Goal: Transaction & Acquisition: Purchase product/service

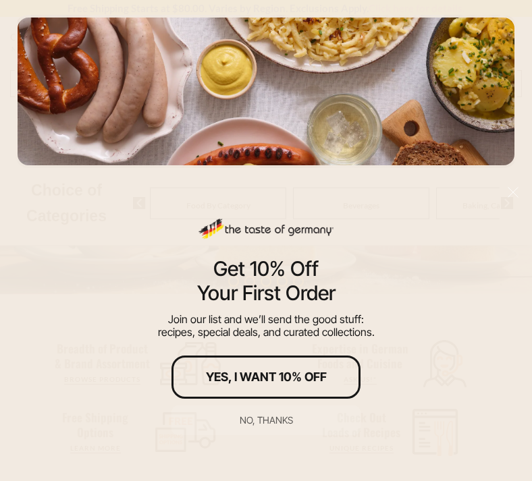
scroll to position [326, 0]
click at [280, 418] on div "No, thanks" at bounding box center [265, 420] width 53 height 9
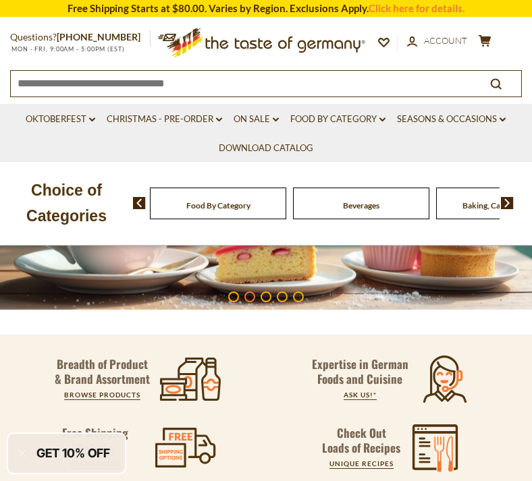
scroll to position [0, 0]
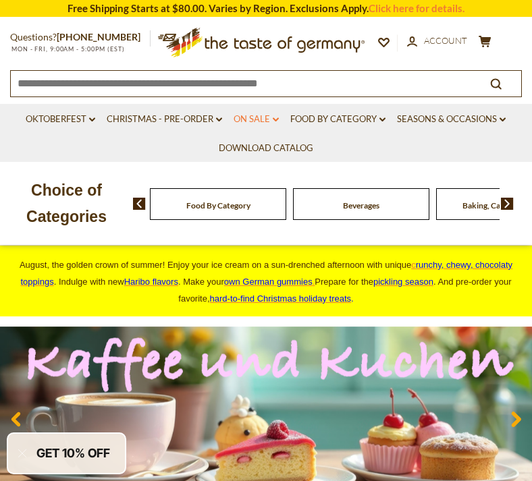
click at [265, 126] on link "On Sale dropdown_arrow" at bounding box center [255, 119] width 45 height 15
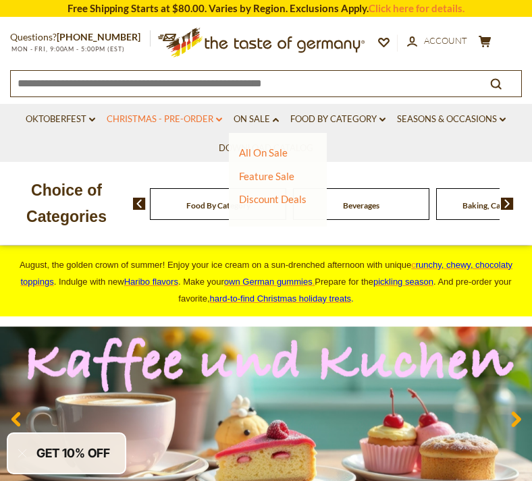
click at [194, 125] on link "Christmas - PRE-ORDER dropdown_arrow" at bounding box center [164, 119] width 115 height 15
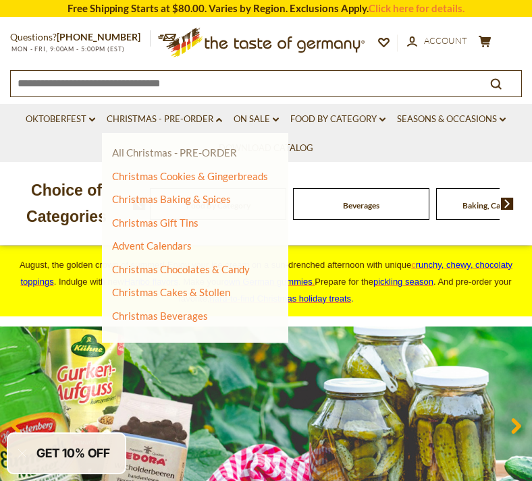
click at [194, 151] on link "All Christmas - PRE-ORDER" at bounding box center [174, 152] width 125 height 12
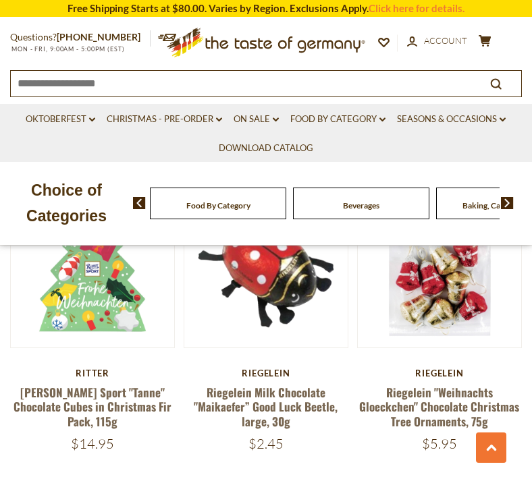
scroll to position [2833, 0]
